Goal: Information Seeking & Learning: Find specific fact

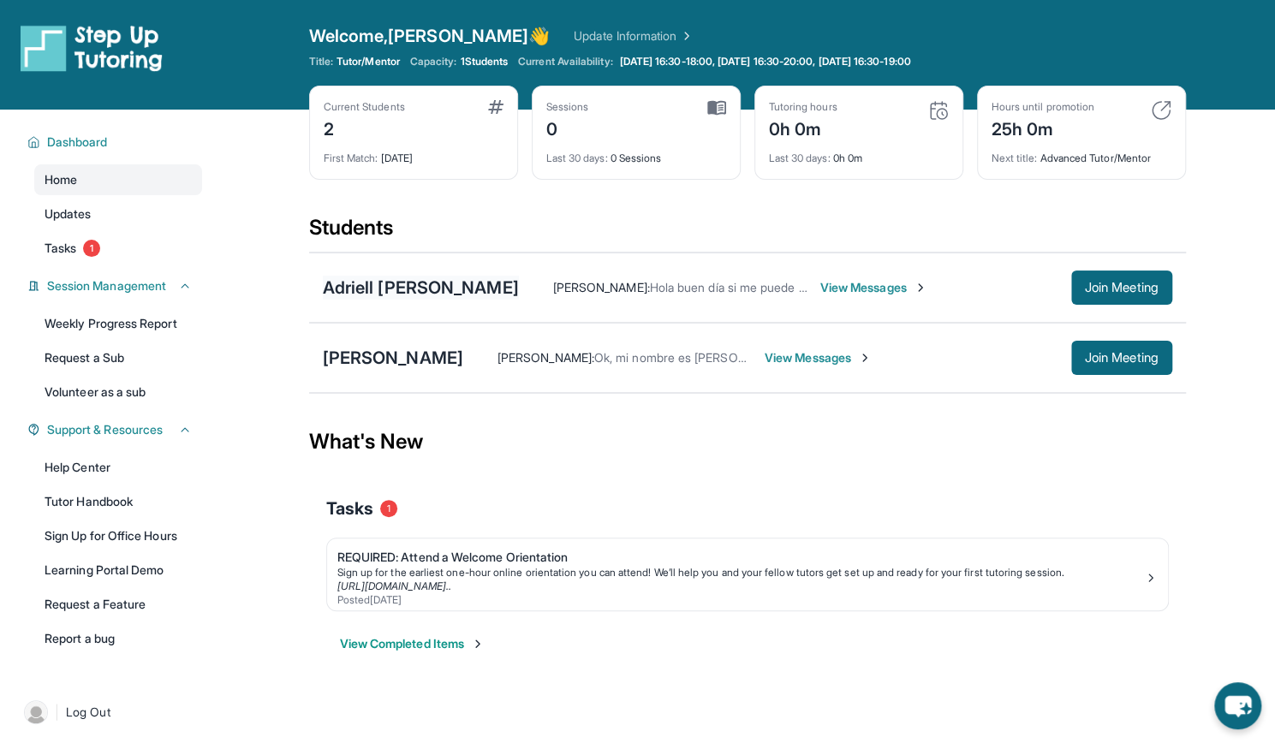
click at [473, 285] on div "Adriell [PERSON_NAME]" at bounding box center [421, 288] width 196 height 24
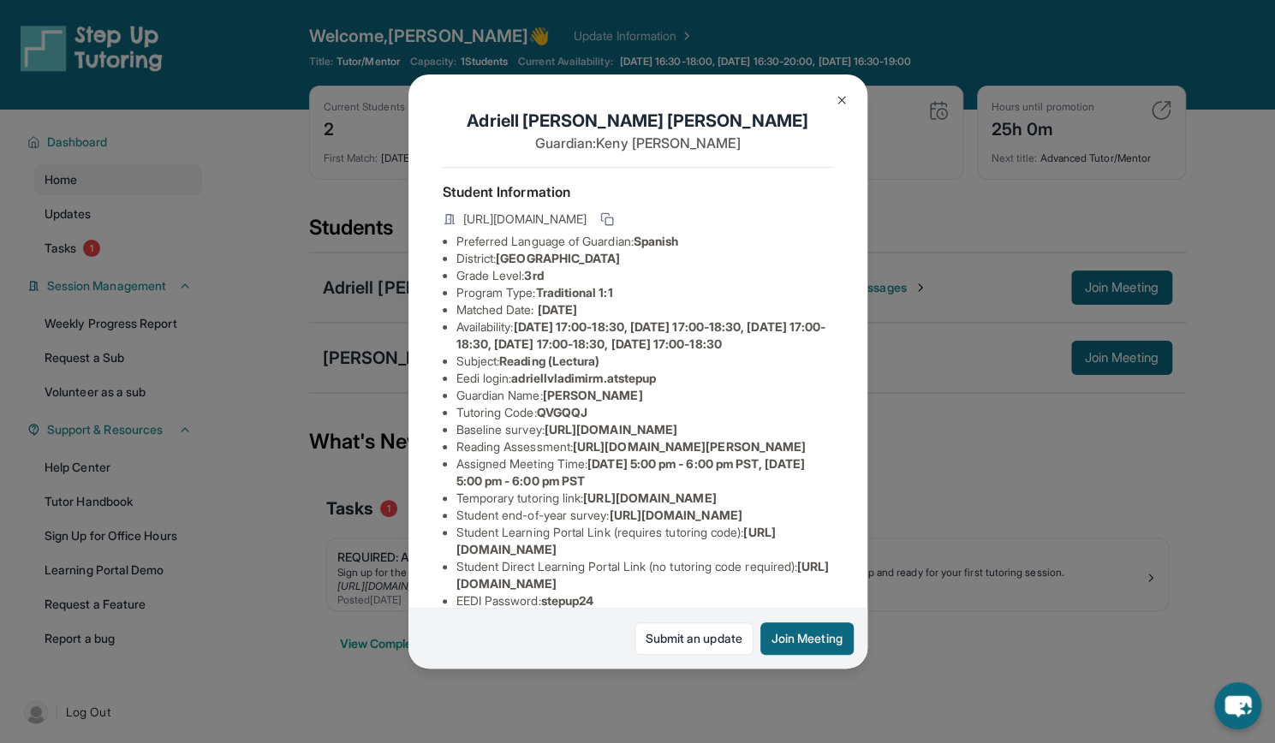
scroll to position [254, 0]
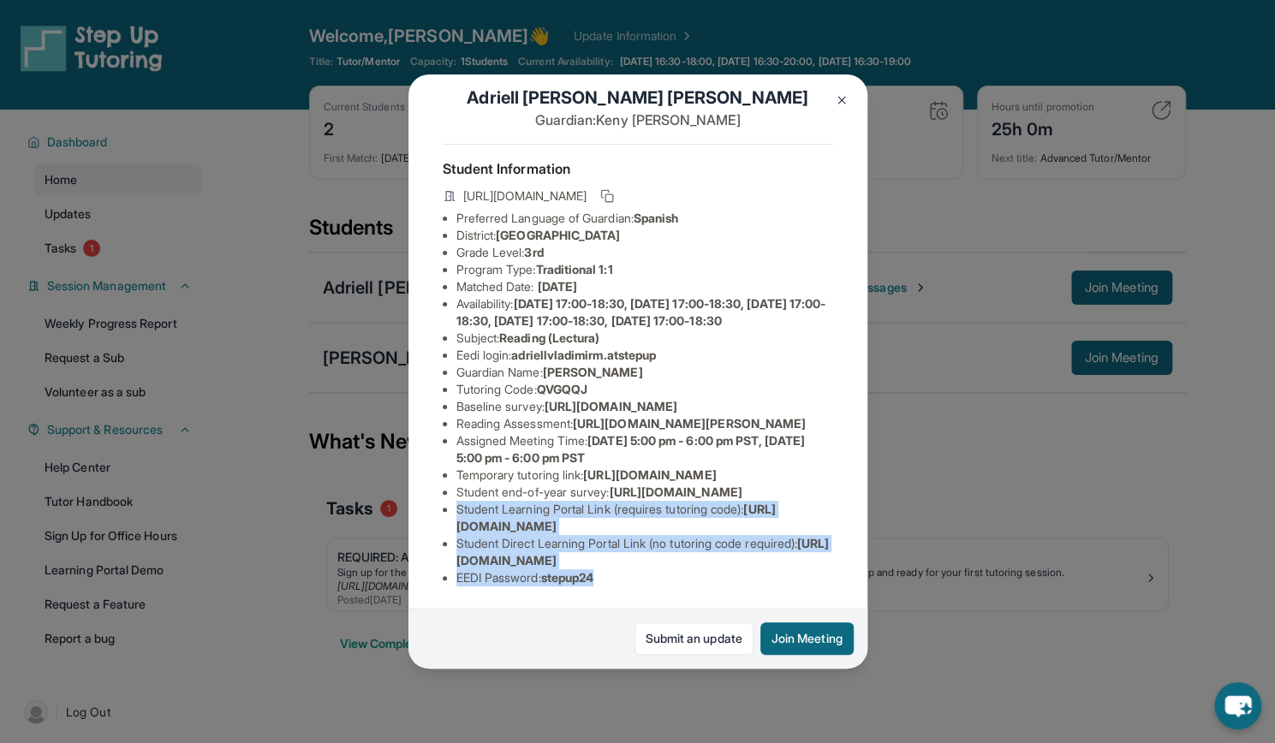
drag, startPoint x: 456, startPoint y: 502, endPoint x: 612, endPoint y: 569, distance: 169.9
click at [612, 569] on ul "Preferred Language of Guardian: Spanish District: [GEOGRAPHIC_DATA] Unified Sch…" at bounding box center [638, 398] width 390 height 377
copy ul "Student Learning Portal Link (requires tutoring code) : [URL][DOMAIN_NAME] Stud…"
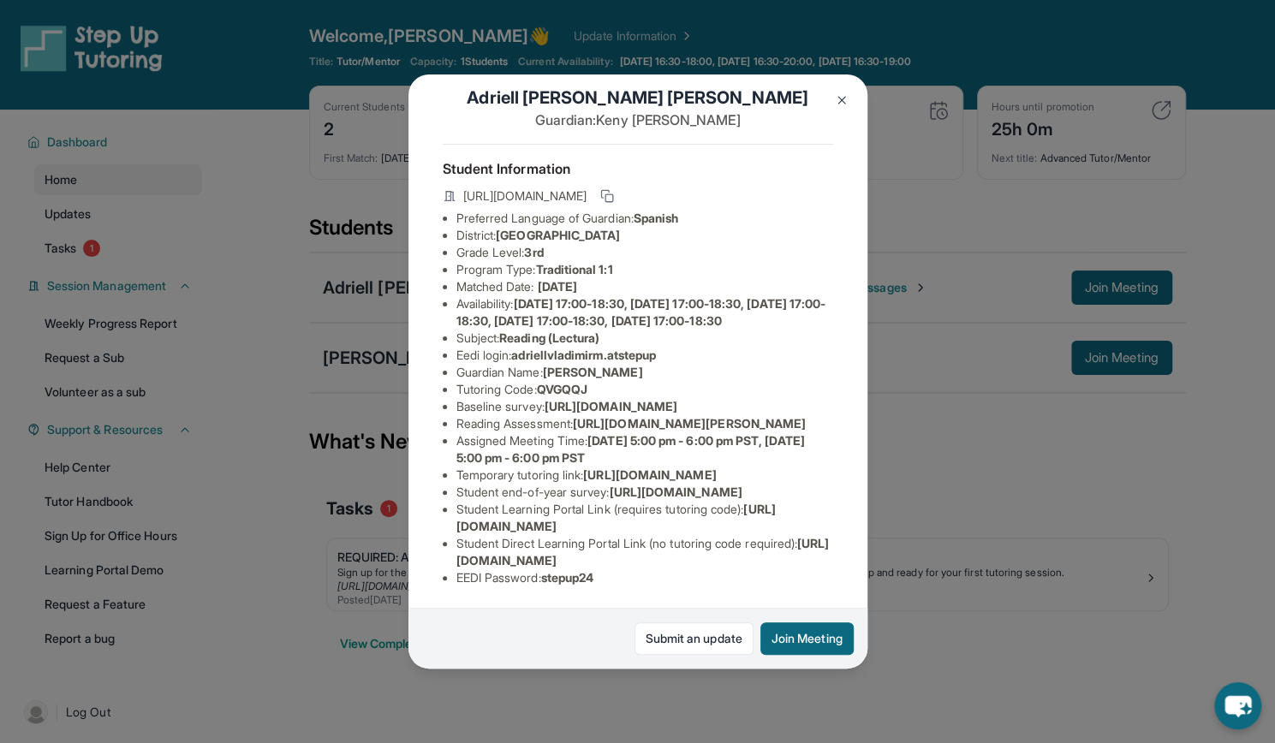
click at [937, 418] on div "Adriell [PERSON_NAME] Guardian: [PERSON_NAME] Student Information [URL][DOMAIN_…" at bounding box center [637, 371] width 1275 height 743
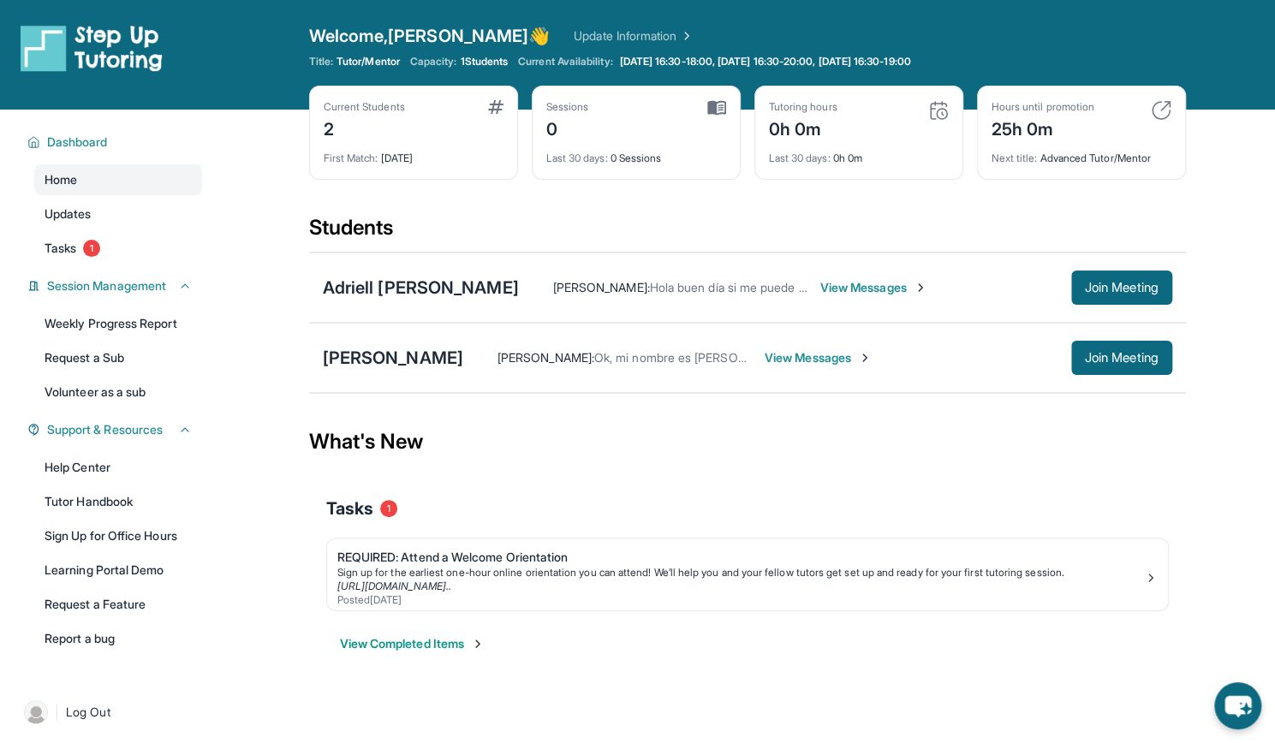
click at [901, 283] on span "View Messages" at bounding box center [873, 287] width 107 height 17
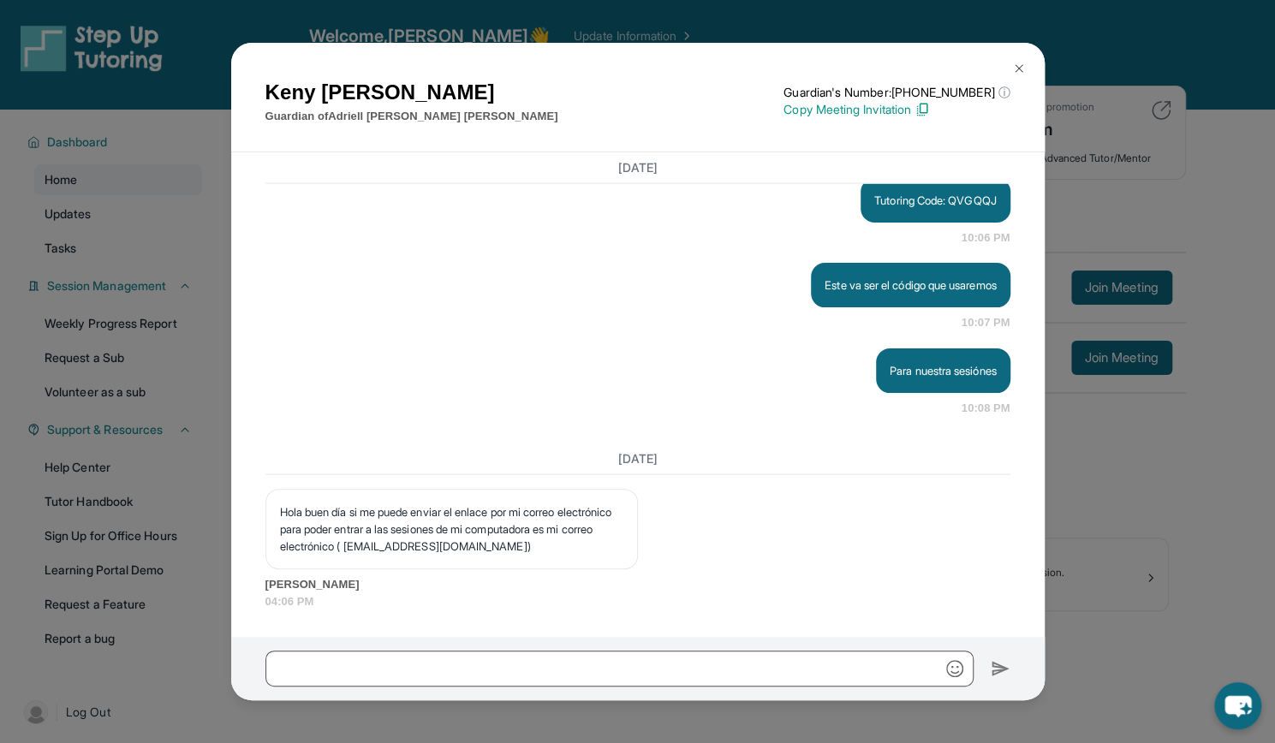
scroll to position [2315, 0]
drag, startPoint x: 438, startPoint y: 549, endPoint x: 277, endPoint y: 547, distance: 161.0
click at [277, 547] on div "Hola buen día si me puede enviar el enlace por mi correo electrónico para poder…" at bounding box center [451, 529] width 372 height 80
copy p "[EMAIL_ADDRESS][DOMAIN_NAME]"
drag, startPoint x: 462, startPoint y: 512, endPoint x: 517, endPoint y: 513, distance: 54.8
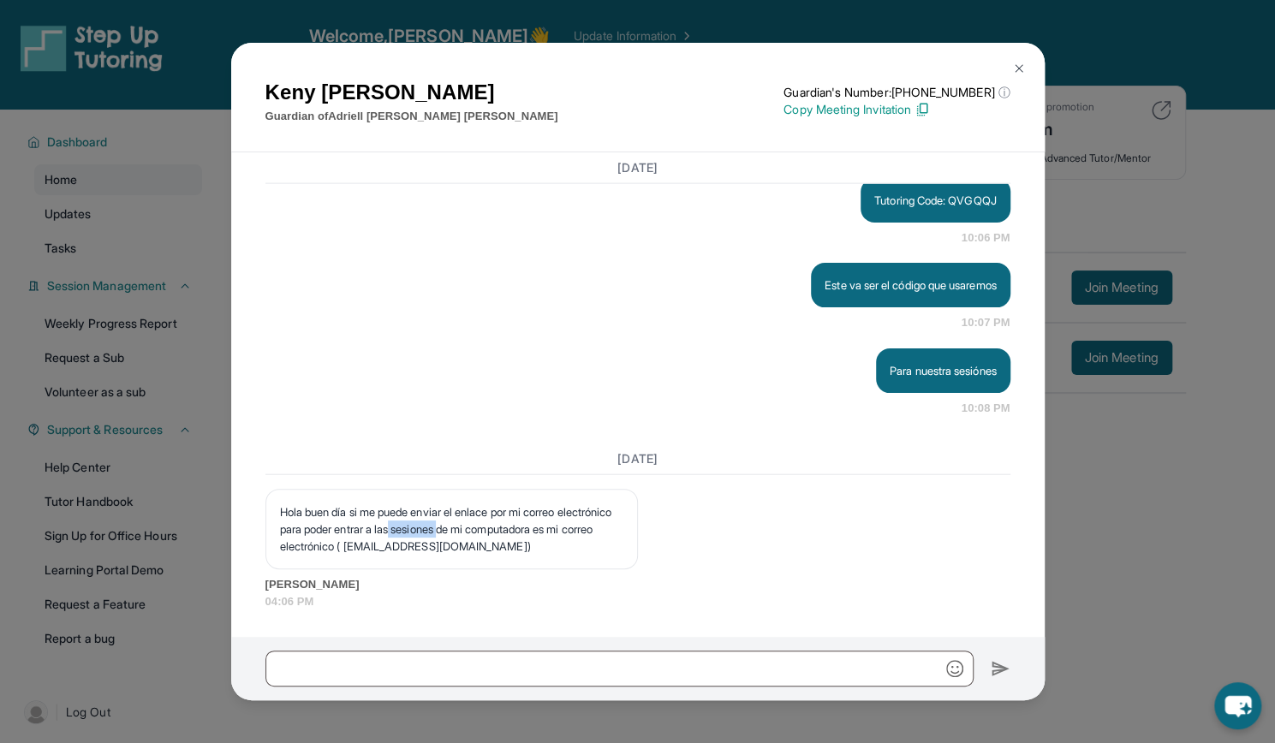
click at [517, 513] on p "Hola buen día si me puede enviar el enlace por mi correo electrónico para poder…" at bounding box center [451, 528] width 343 height 51
click at [580, 557] on div "Hola buen día si me puede enviar el enlace por mi correo electrónico para poder…" at bounding box center [451, 529] width 372 height 80
drag, startPoint x: 512, startPoint y: 514, endPoint x: 437, endPoint y: 511, distance: 75.4
click at [437, 511] on p "Hola buen día si me puede enviar el enlace por mi correo electrónico para poder…" at bounding box center [451, 528] width 343 height 51
copy p "a las sesiones"
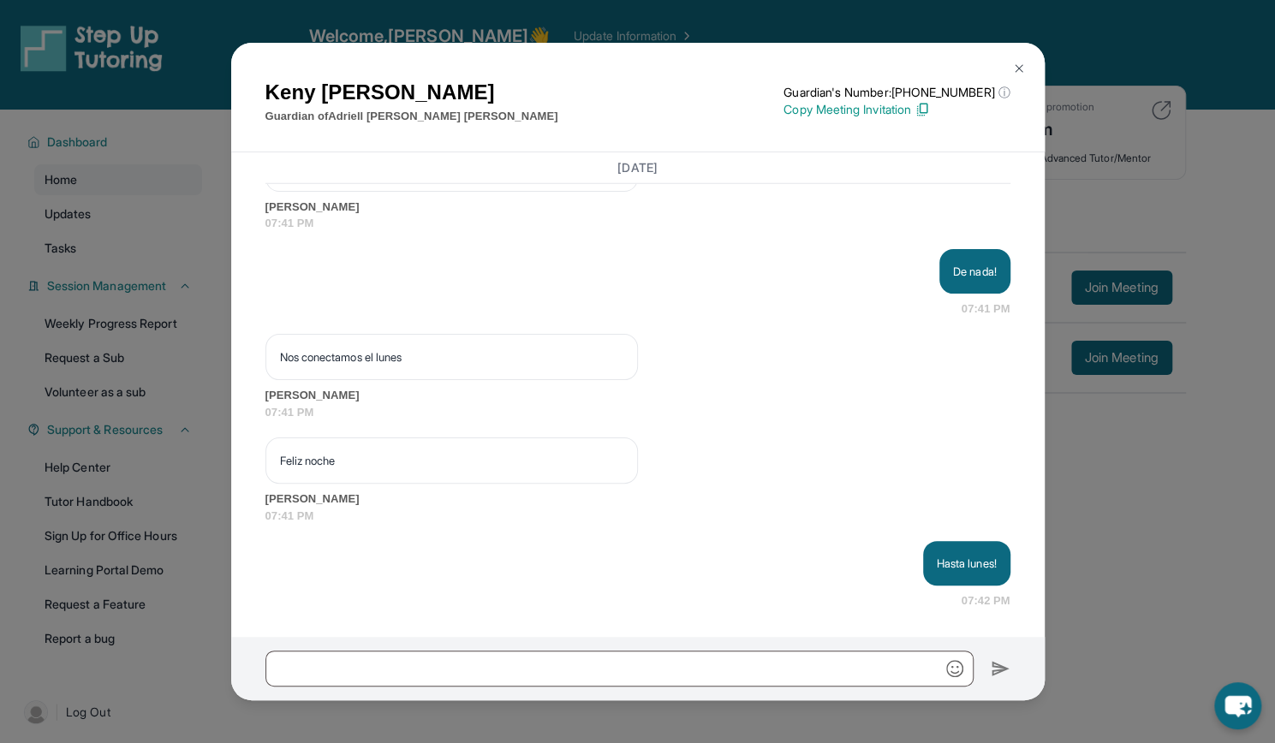
scroll to position [2897, 0]
click at [1007, 69] on button at bounding box center [1019, 68] width 34 height 34
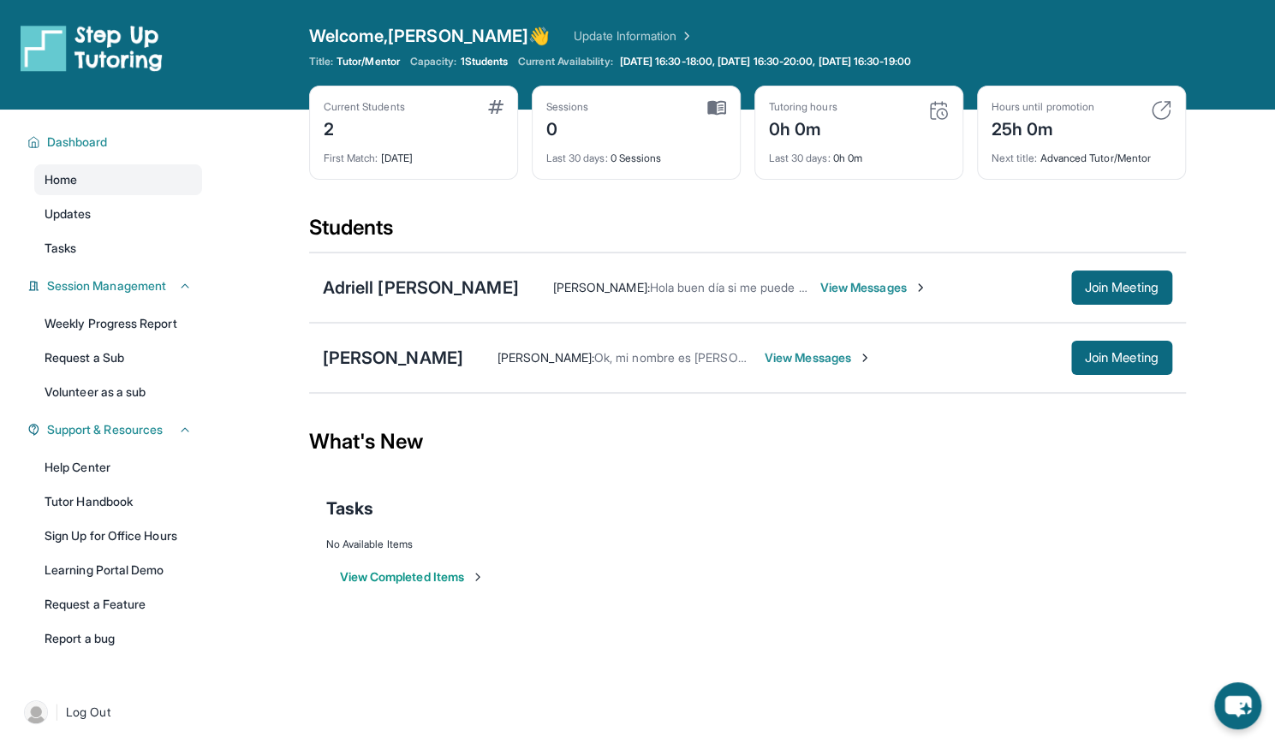
click at [764, 355] on span "View Messages" at bounding box center [817, 357] width 107 height 17
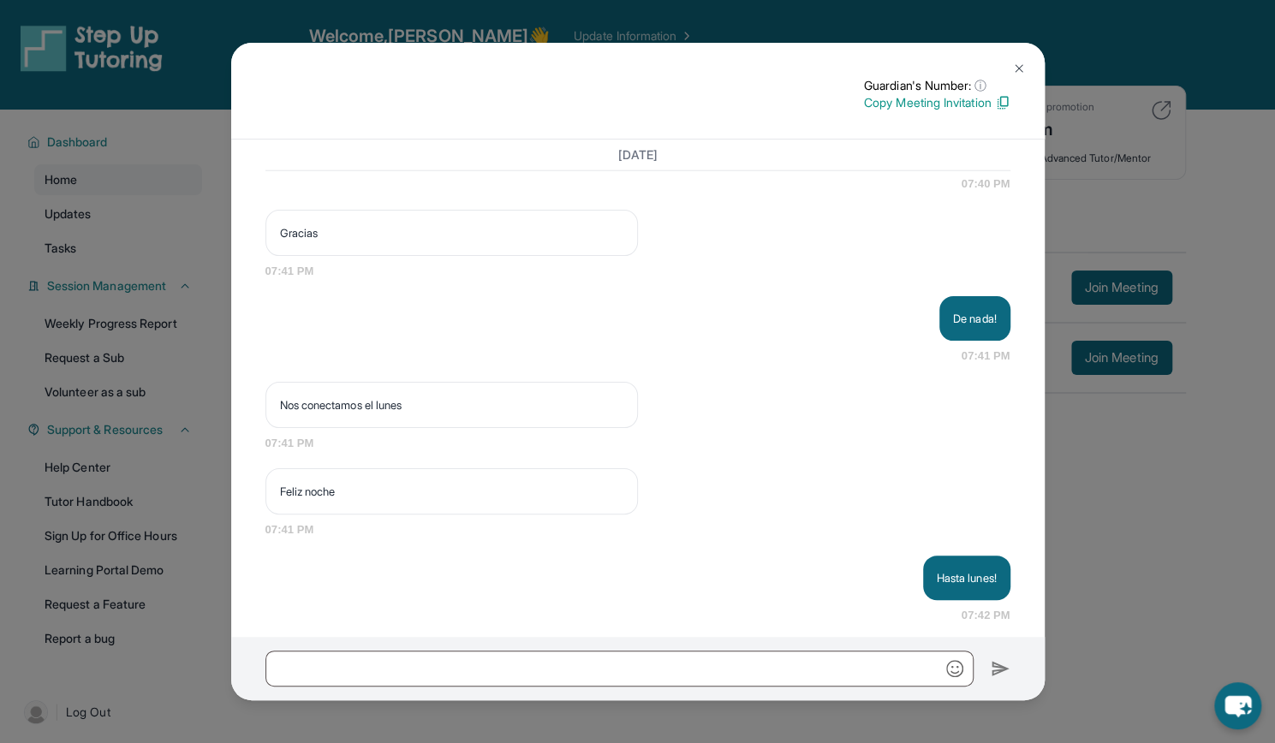
scroll to position [2716, 0]
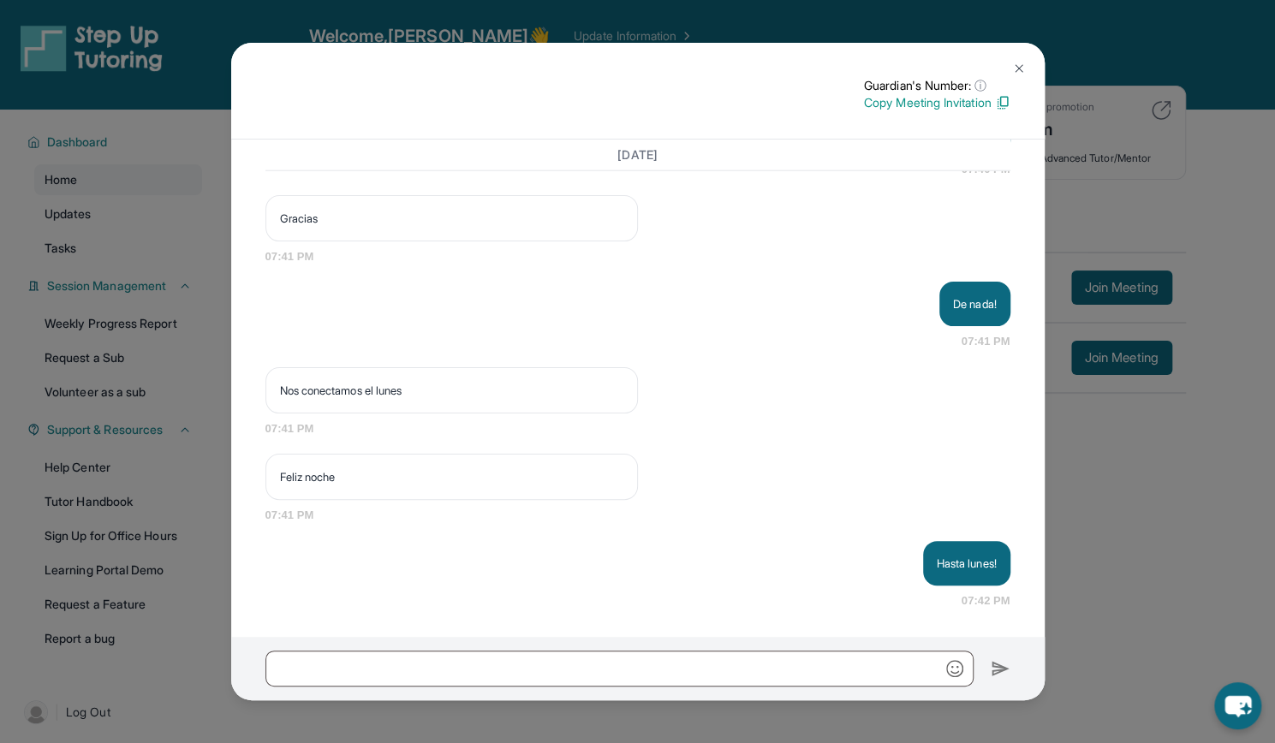
click at [1019, 60] on button at bounding box center [1019, 68] width 34 height 34
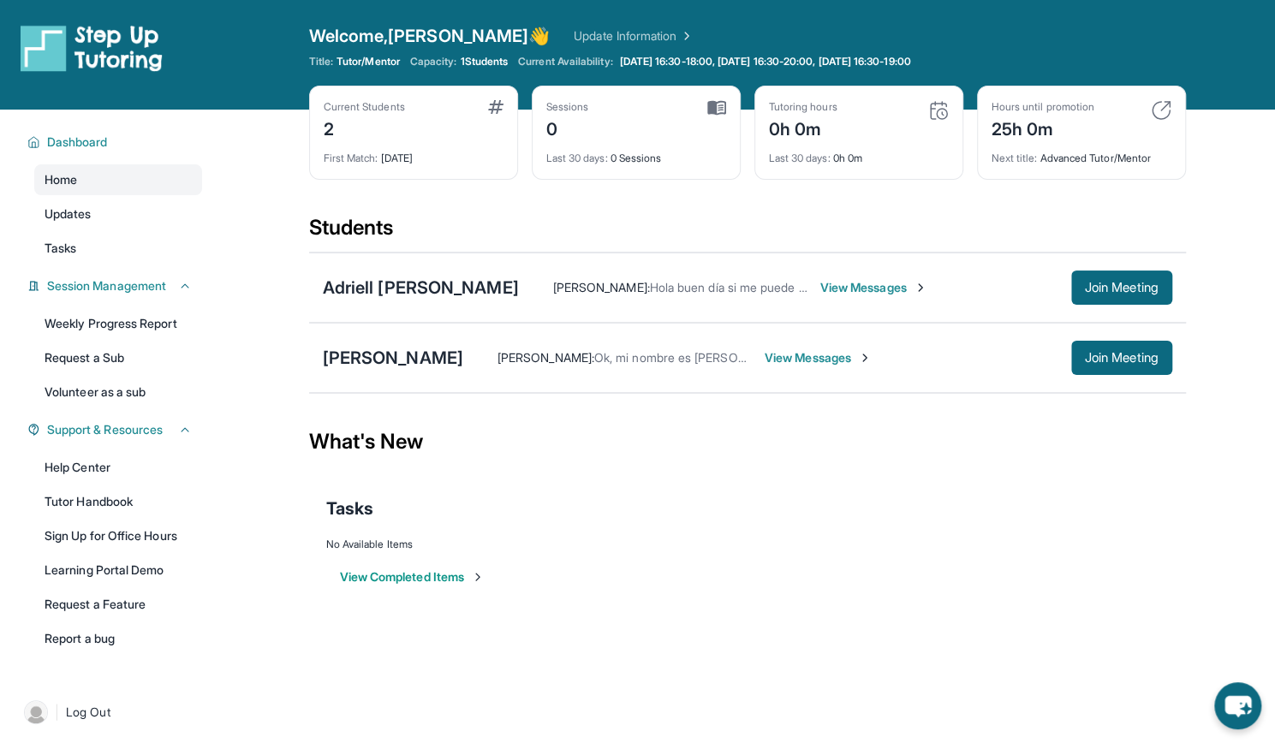
click at [528, 364] on div "[PERSON_NAME] : Ok, mi nombre es [PERSON_NAME] y soy mama de [PERSON_NAME]." at bounding box center [625, 357] width 257 height 17
click at [764, 357] on span "View Messages" at bounding box center [817, 357] width 107 height 17
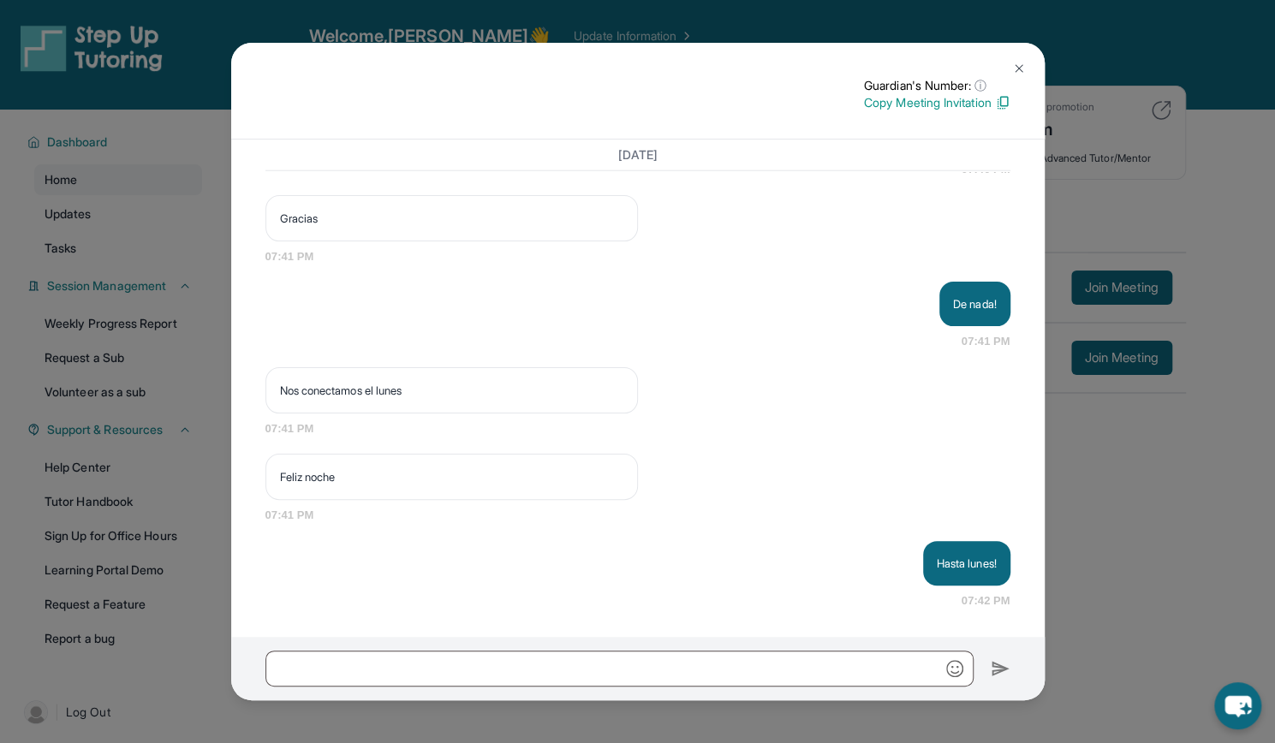
click at [1019, 69] on img at bounding box center [1019, 69] width 14 height 14
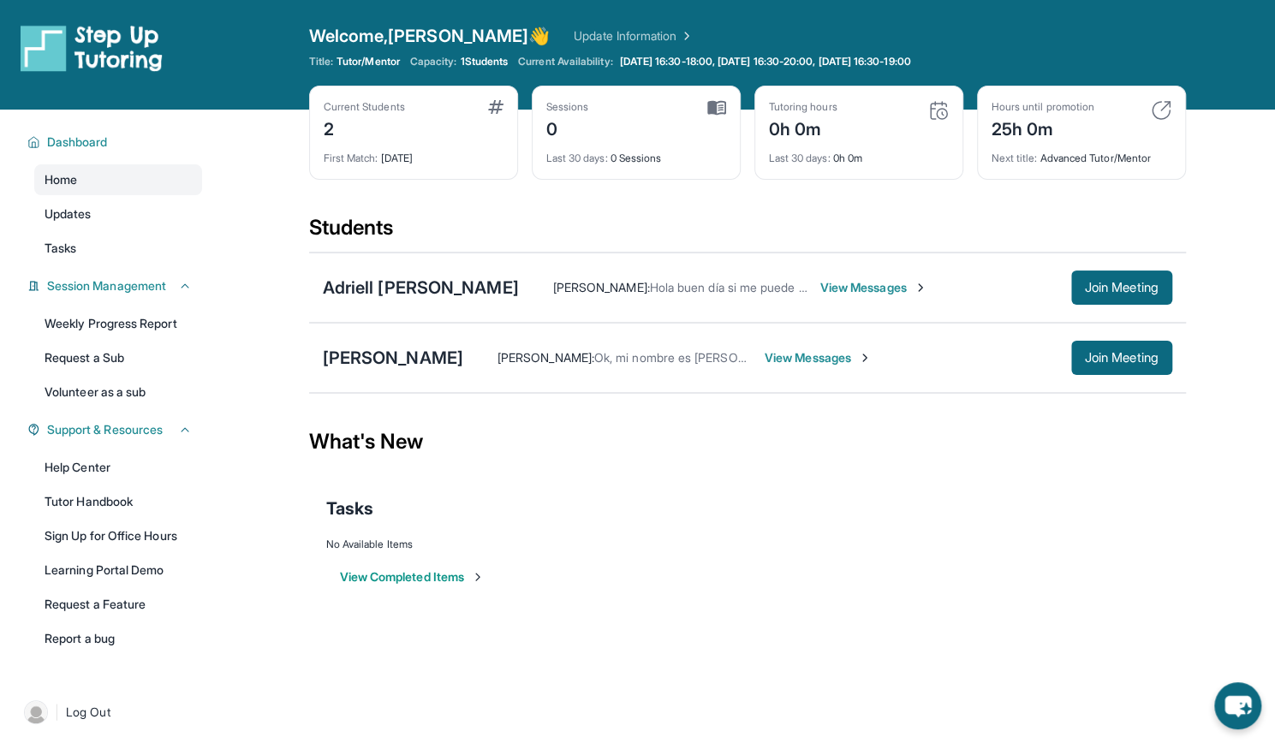
click at [418, 573] on button "View Completed Items" at bounding box center [412, 576] width 145 height 17
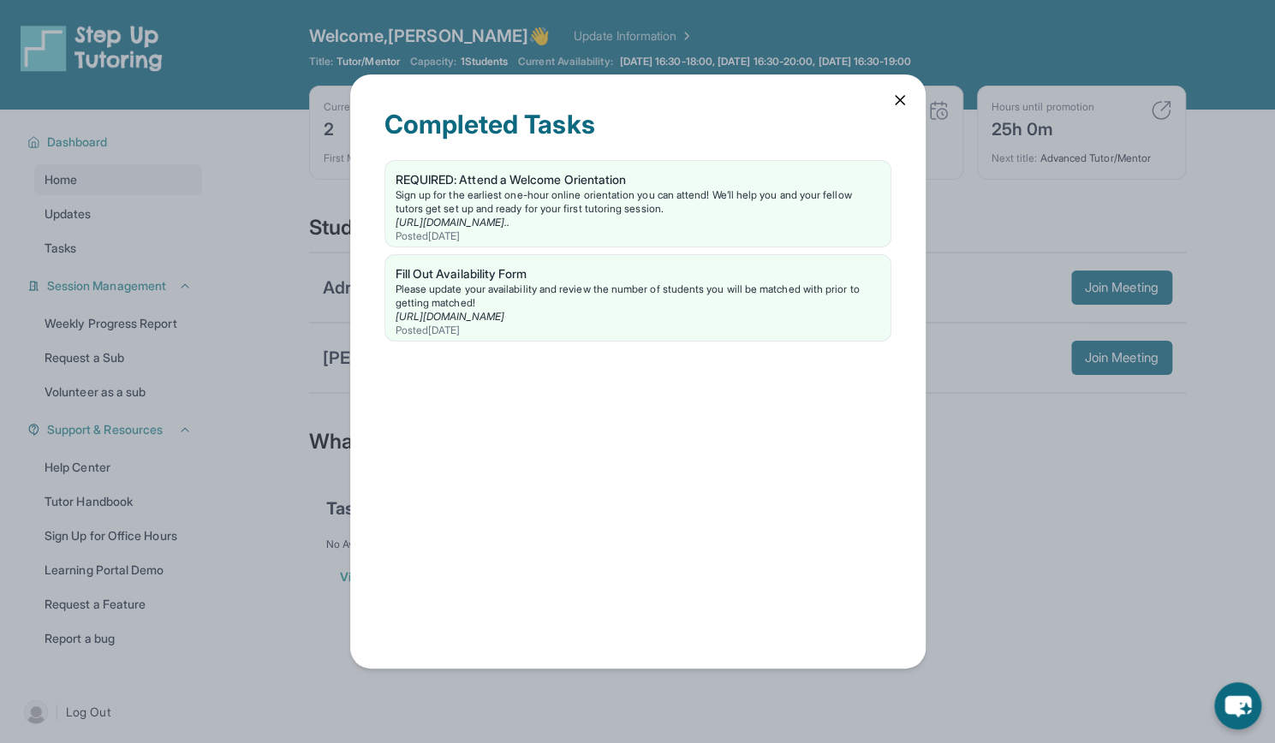
click at [897, 109] on div "Completed Tasks REQUIRED: Attend a Welcome Orientation Sign up for the earliest…" at bounding box center [637, 371] width 575 height 594
click at [896, 97] on icon at bounding box center [899, 100] width 9 height 9
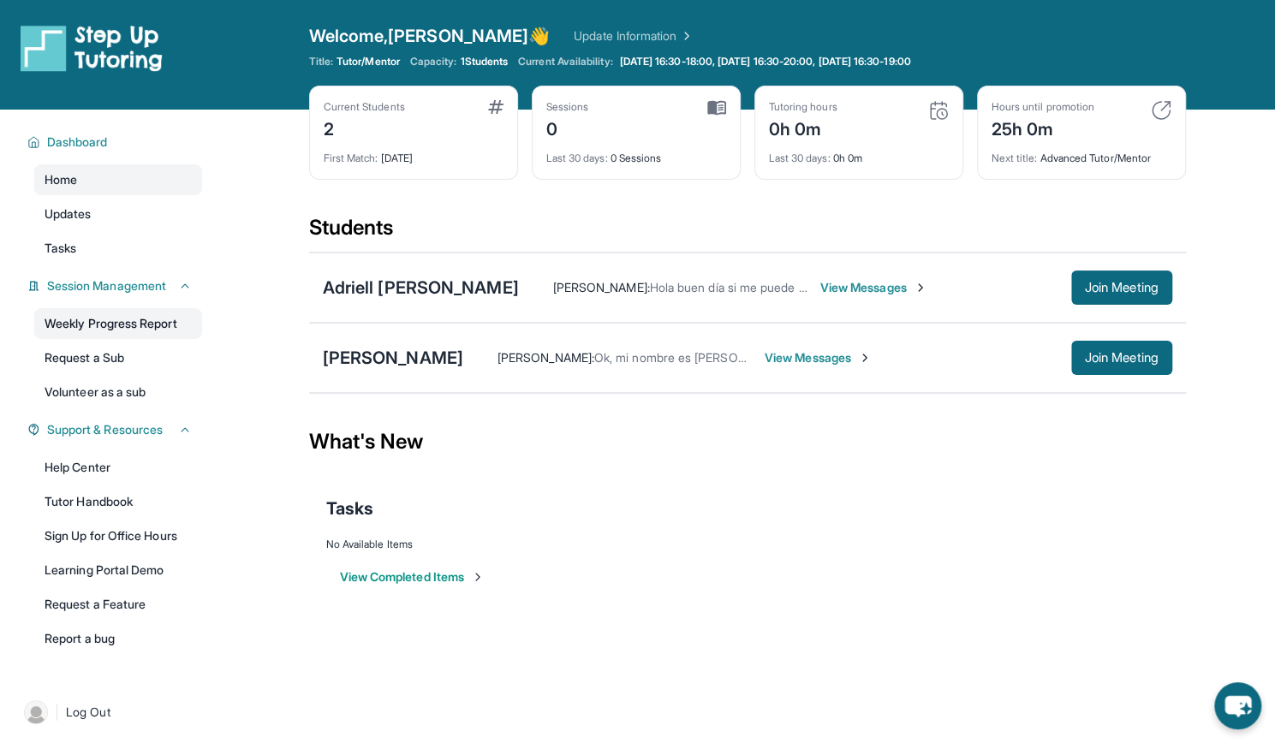
click at [124, 327] on link "Weekly Progress Report" at bounding box center [118, 323] width 168 height 31
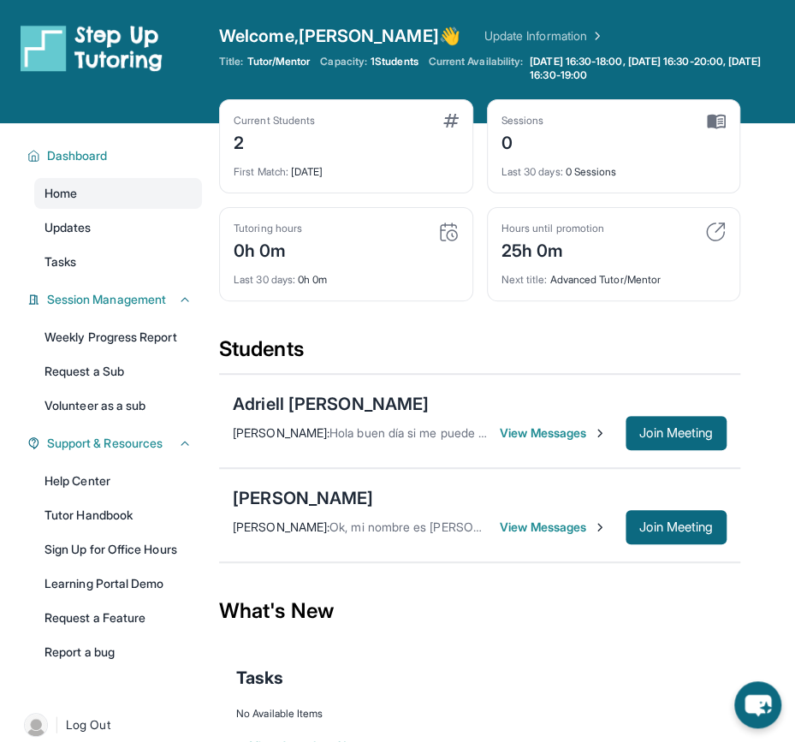
click at [532, 525] on span "View Messages" at bounding box center [553, 527] width 107 height 17
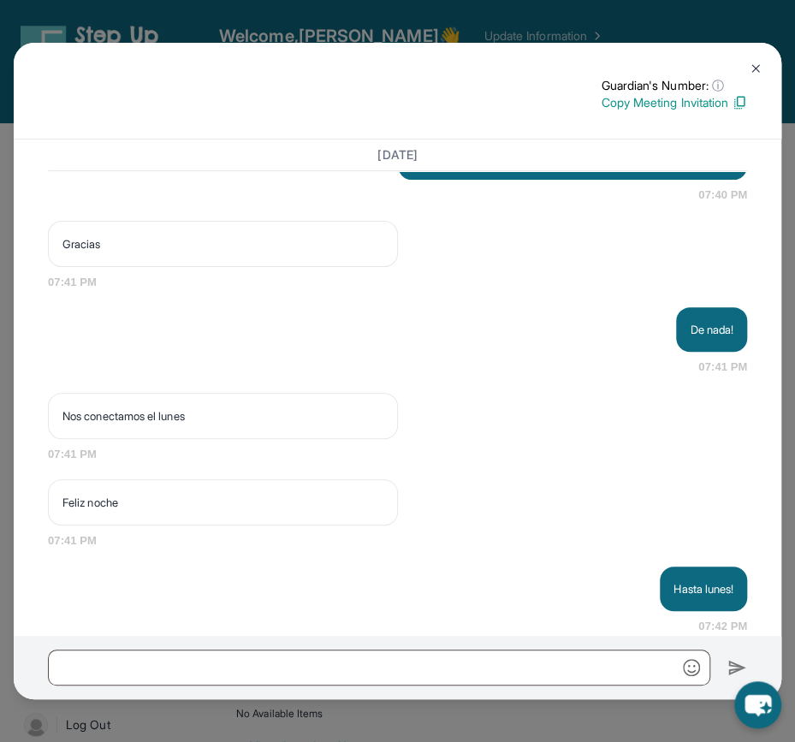
scroll to position [2769, 0]
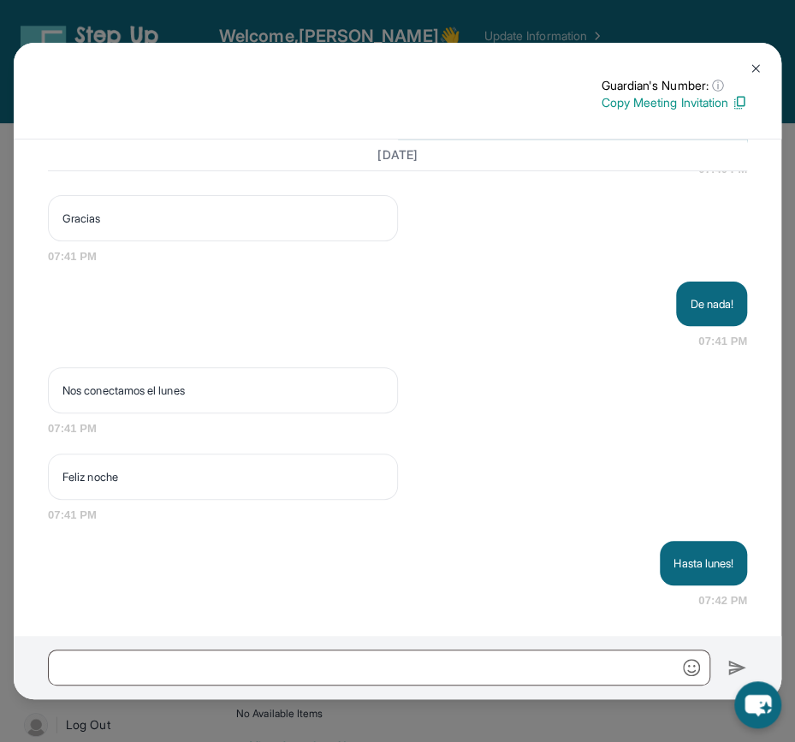
click at [745, 68] on button at bounding box center [756, 68] width 34 height 34
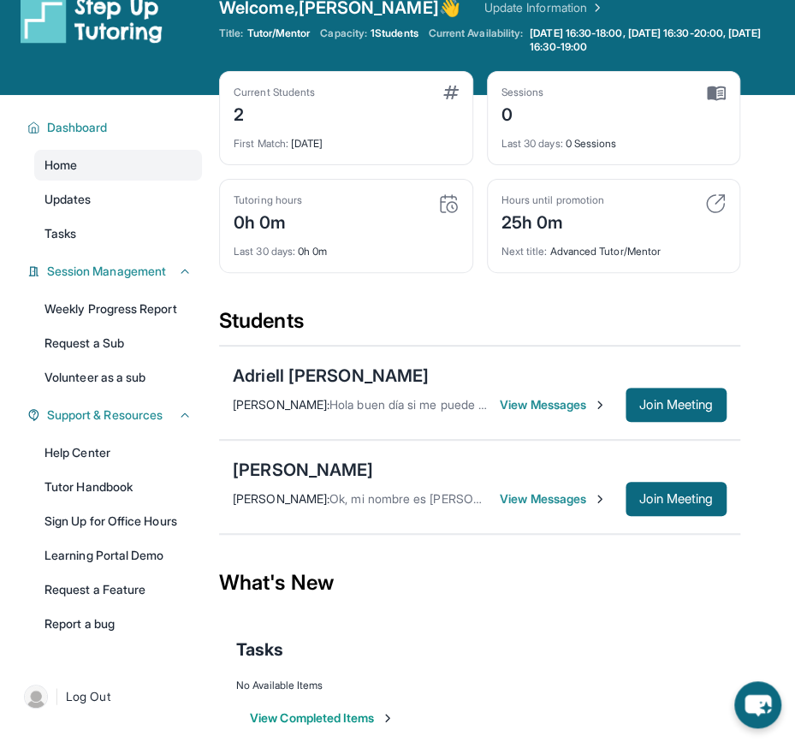
scroll to position [27, 0]
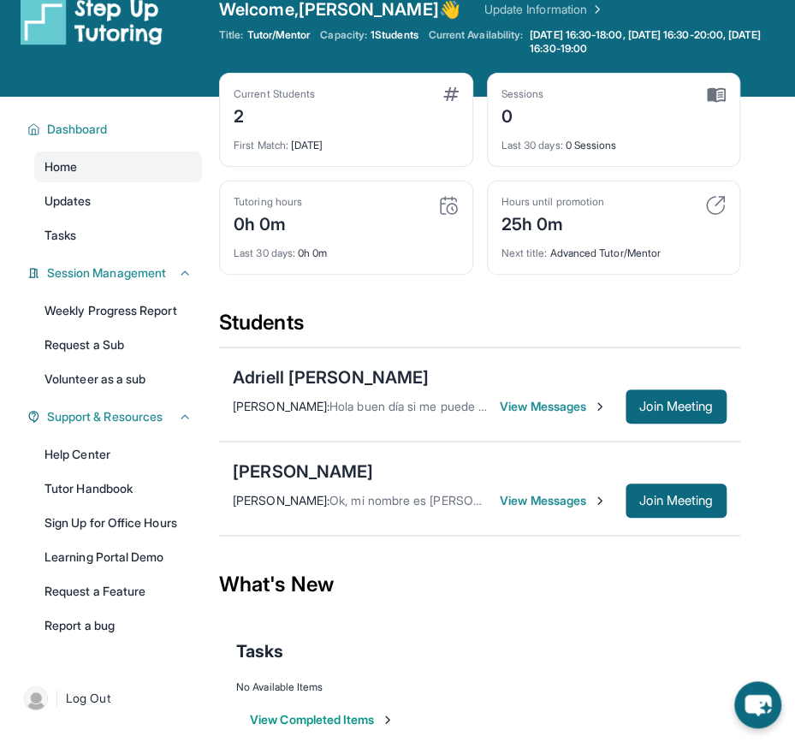
click at [535, 502] on span "View Messages" at bounding box center [553, 500] width 107 height 17
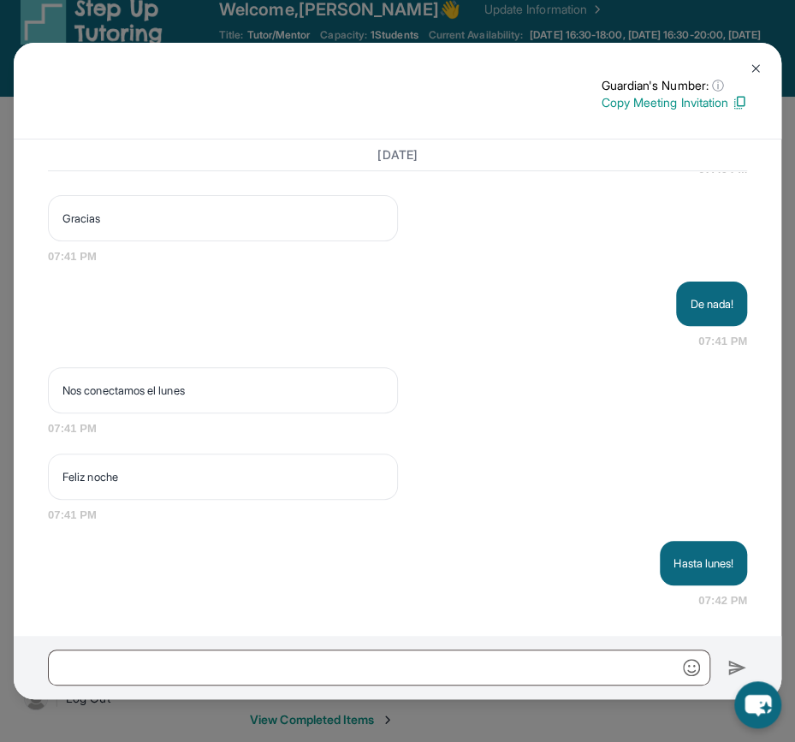
scroll to position [2769, 0]
click at [752, 63] on img at bounding box center [756, 69] width 14 height 14
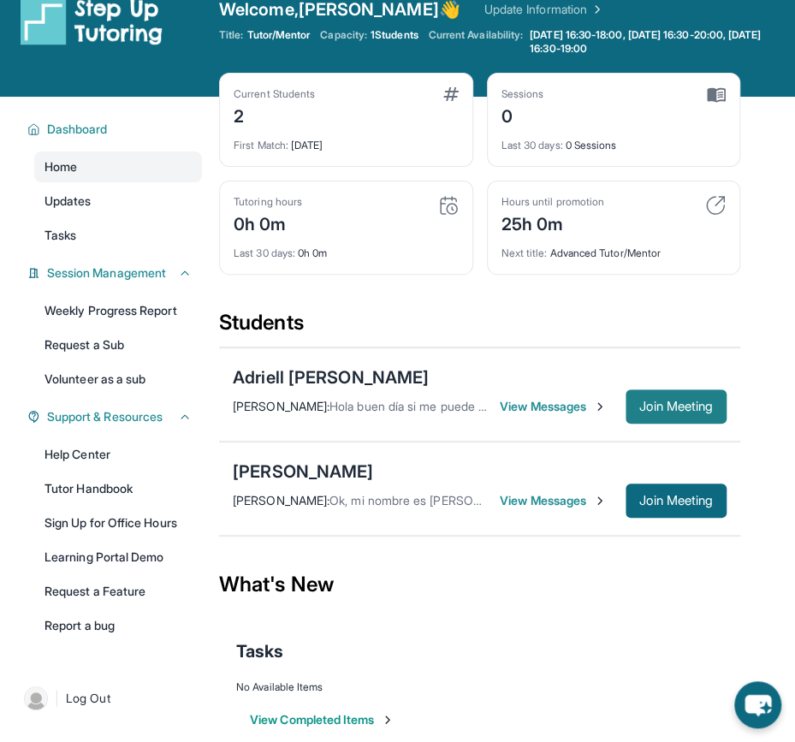
click at [694, 406] on span "Join Meeting" at bounding box center [676, 407] width 74 height 10
click at [556, 495] on span "View Messages" at bounding box center [553, 500] width 107 height 17
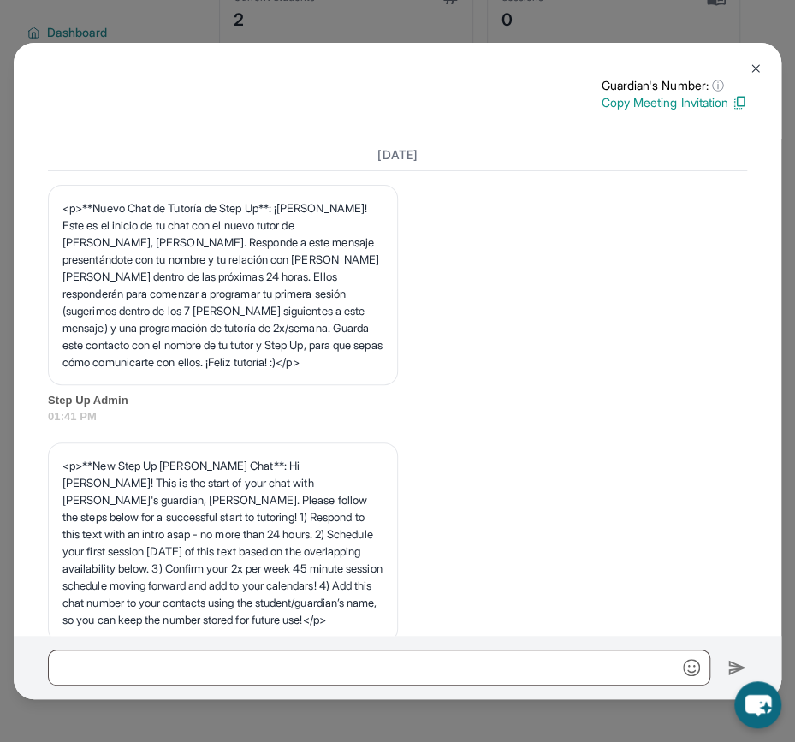
scroll to position [0, 0]
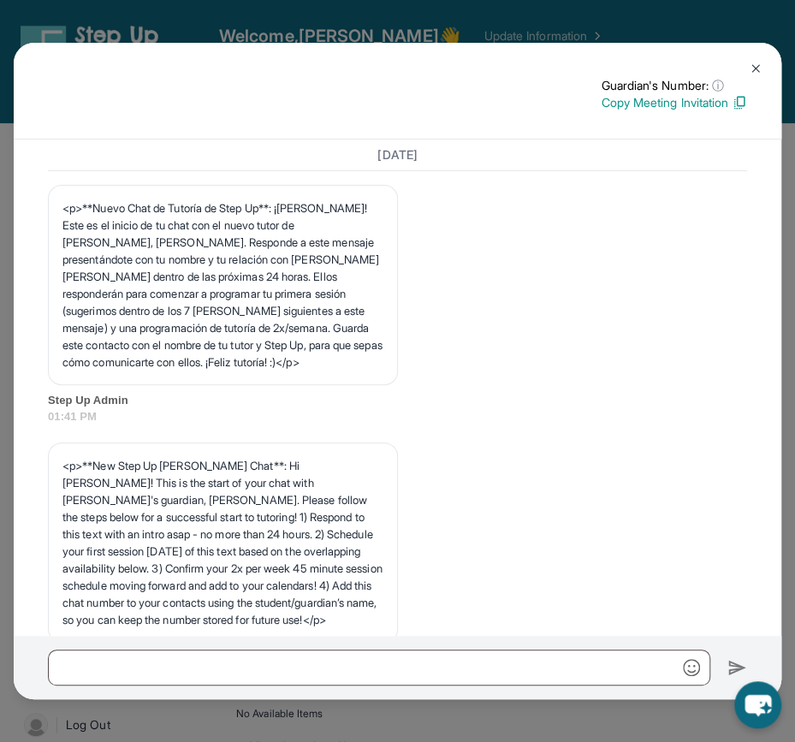
click at [752, 73] on img at bounding box center [756, 69] width 14 height 14
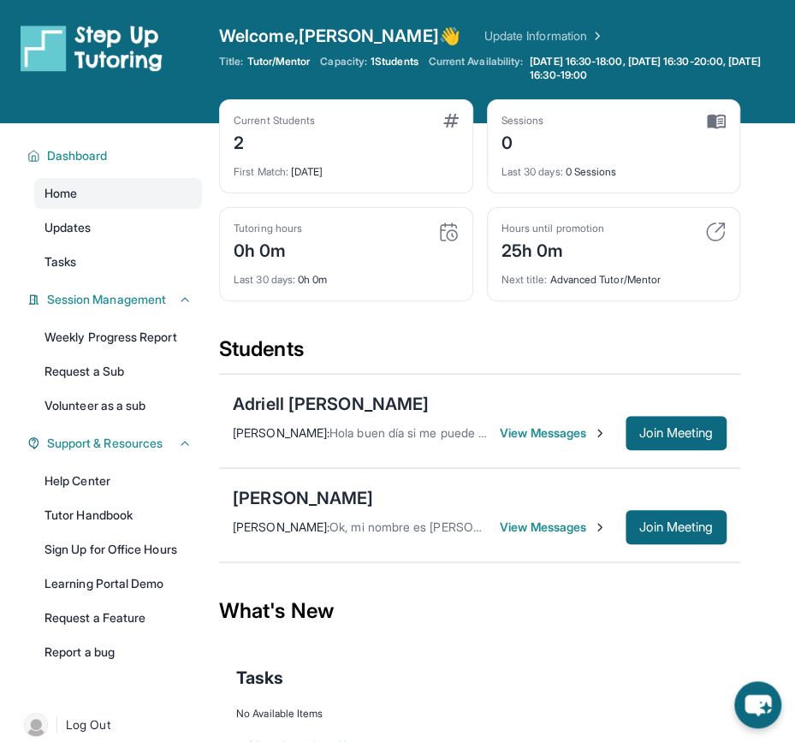
click at [389, 521] on span "Ok, mi nombre es [PERSON_NAME] y soy mama de [PERSON_NAME]." at bounding box center [520, 527] width 380 height 15
click at [532, 524] on span "View Messages" at bounding box center [553, 527] width 107 height 17
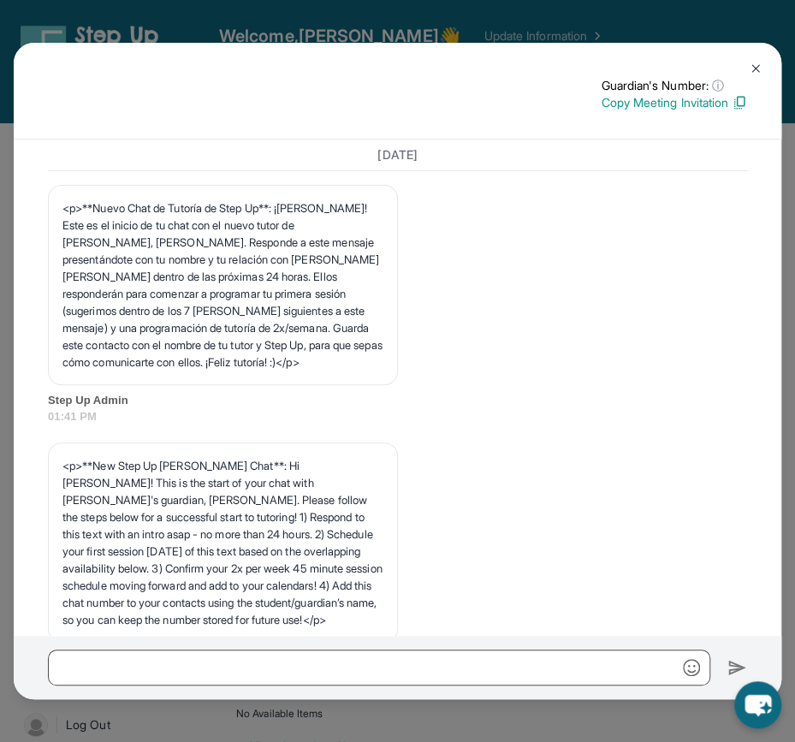
click at [753, 60] on button at bounding box center [756, 68] width 34 height 34
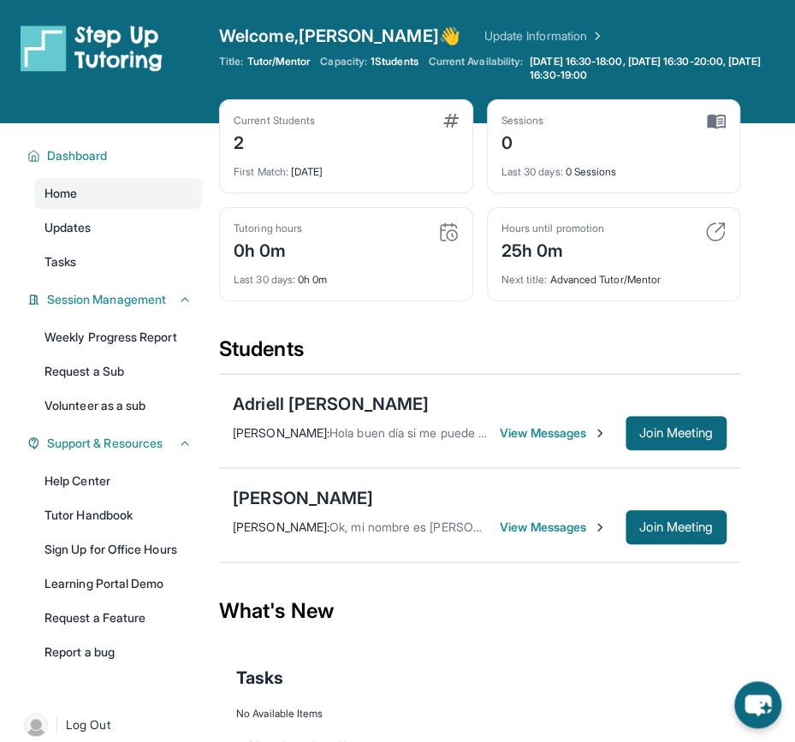
click at [534, 523] on span "View Messages" at bounding box center [553, 527] width 107 height 17
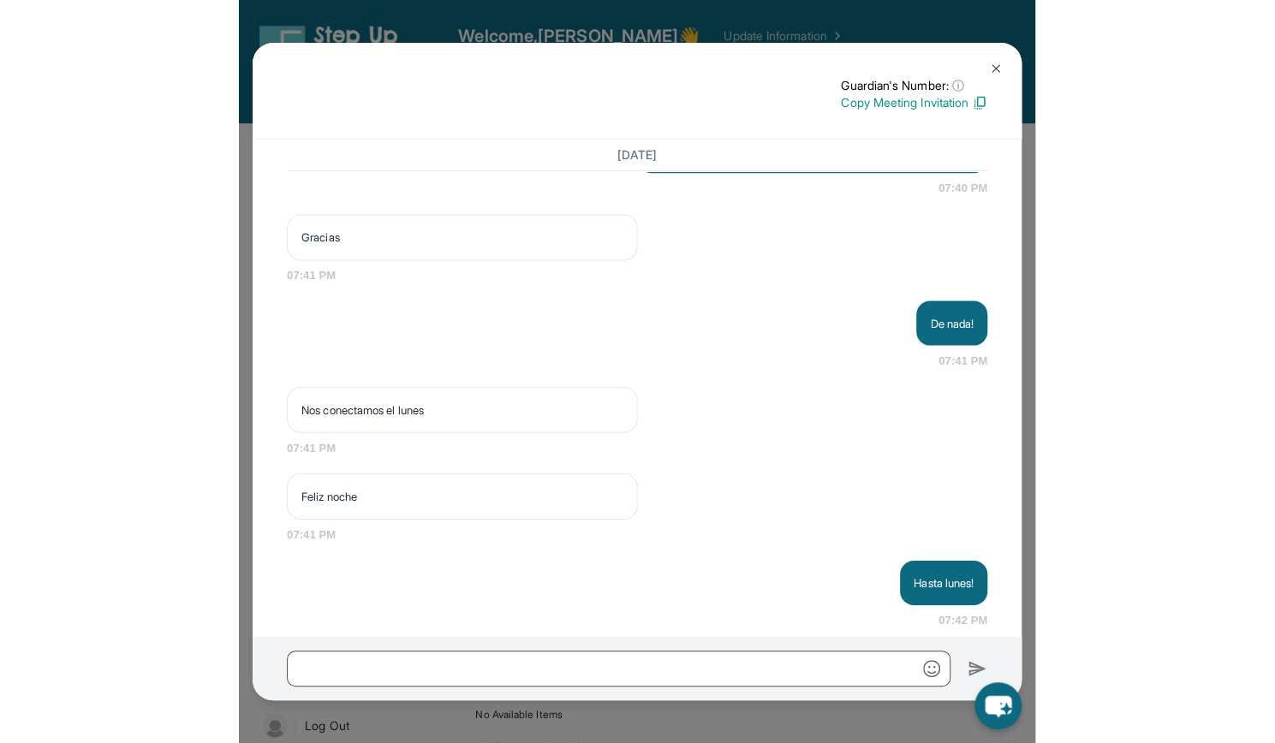
scroll to position [2769, 0]
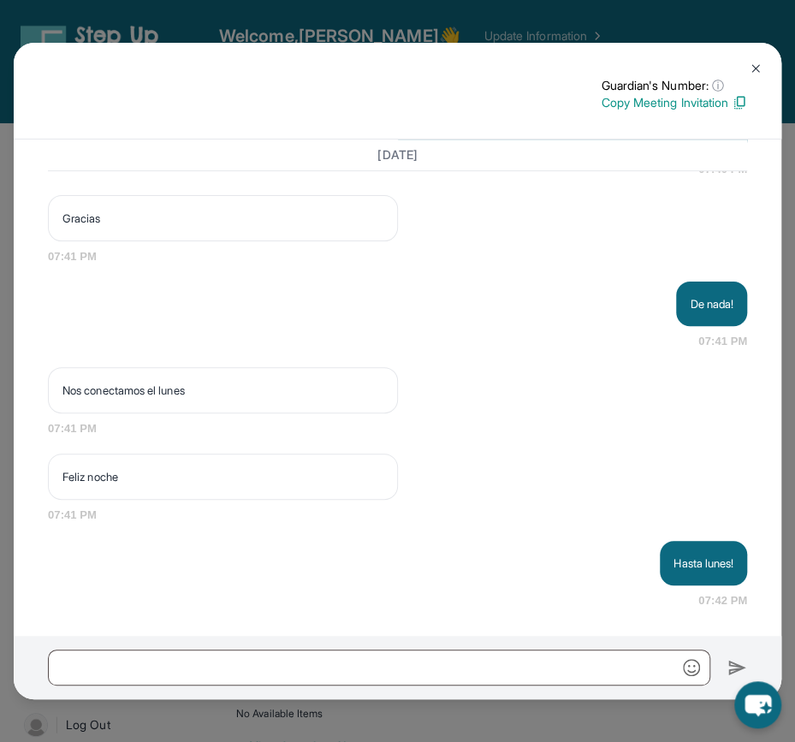
click at [758, 66] on img at bounding box center [756, 69] width 14 height 14
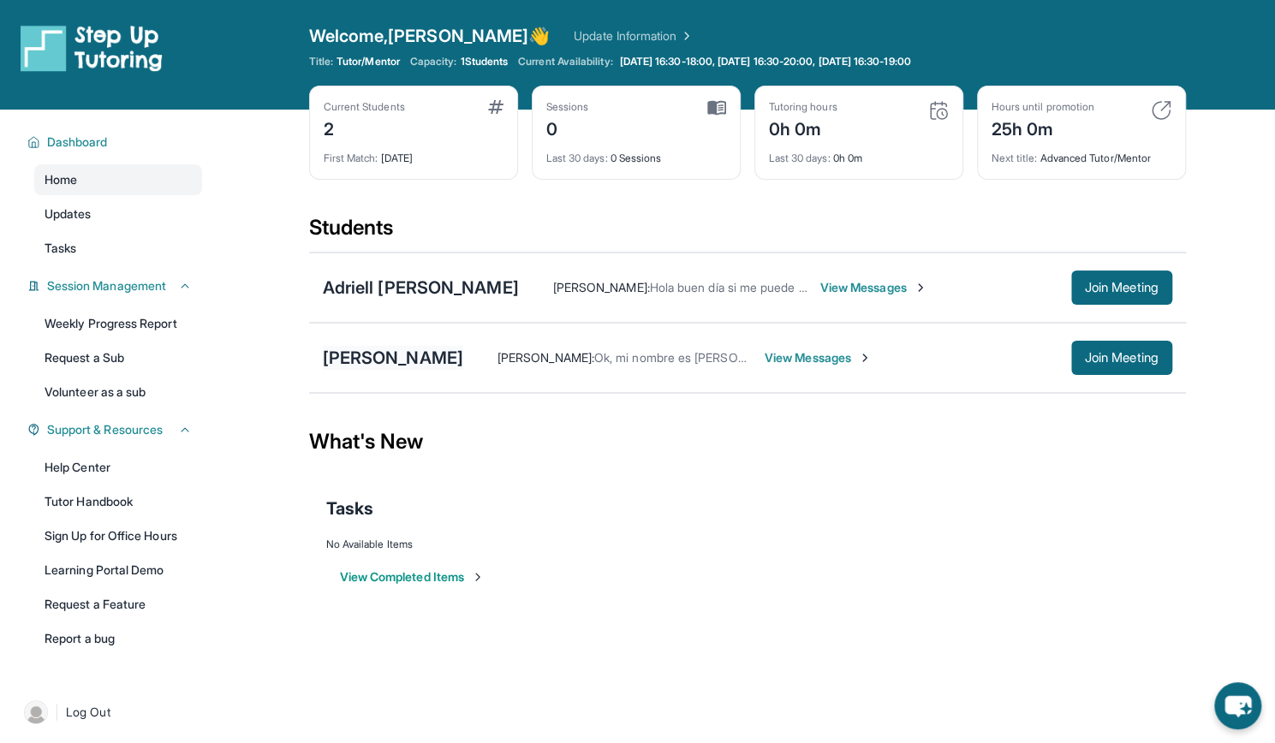
click at [372, 347] on div "[PERSON_NAME]" at bounding box center [393, 358] width 140 height 24
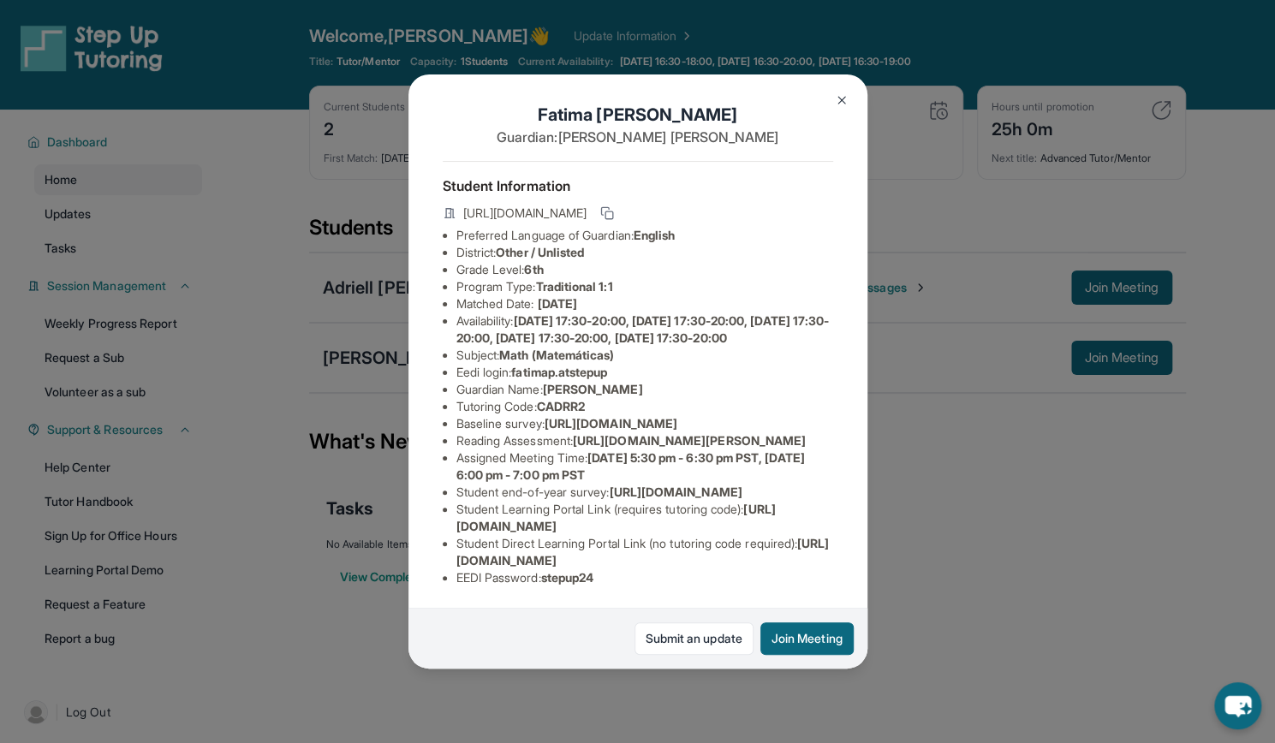
scroll to position [158, 9]
drag, startPoint x: 509, startPoint y: 249, endPoint x: 617, endPoint y: 247, distance: 108.8
click at [617, 364] on li "Eedi login : fatimap.atstepup" at bounding box center [644, 372] width 377 height 17
copy span "fatimap.atstepup"
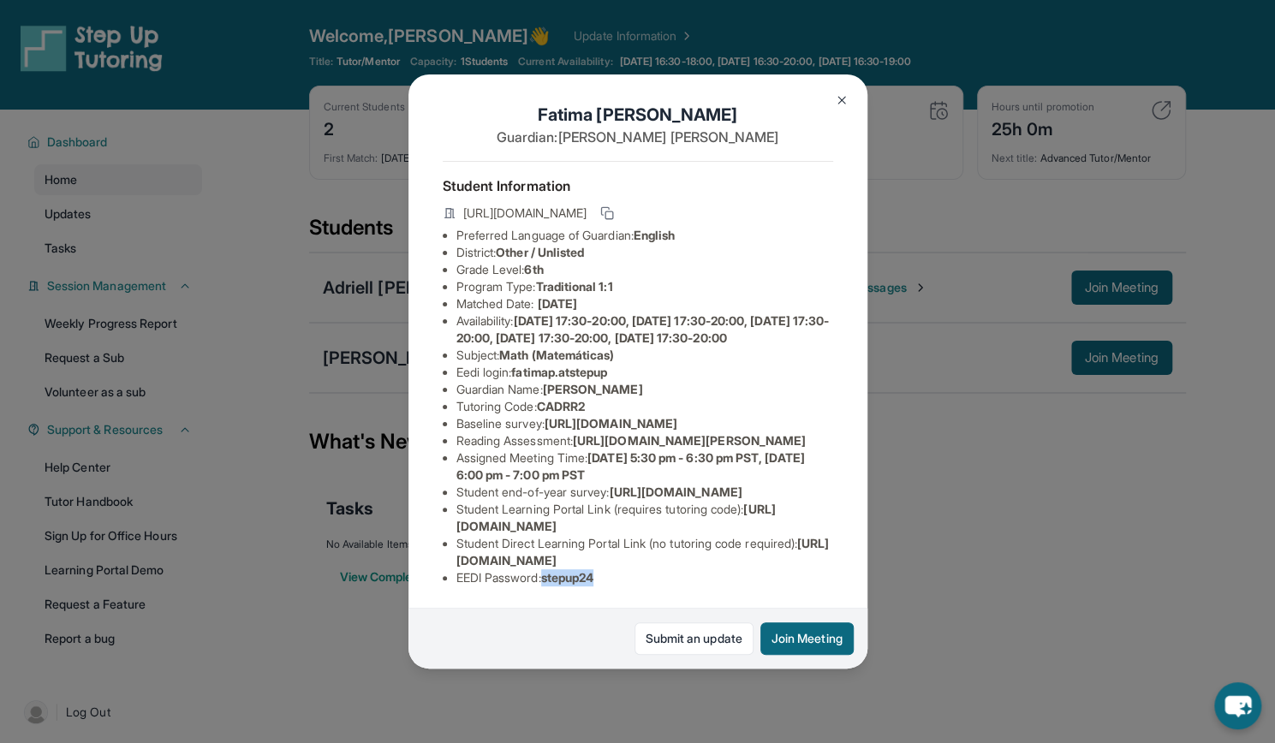
drag, startPoint x: 601, startPoint y: 563, endPoint x: 540, endPoint y: 560, distance: 60.9
click at [540, 569] on li "EEDI Password : stepup24" at bounding box center [644, 577] width 377 height 17
copy span "stepup24"
